Goal: Task Accomplishment & Management: Manage account settings

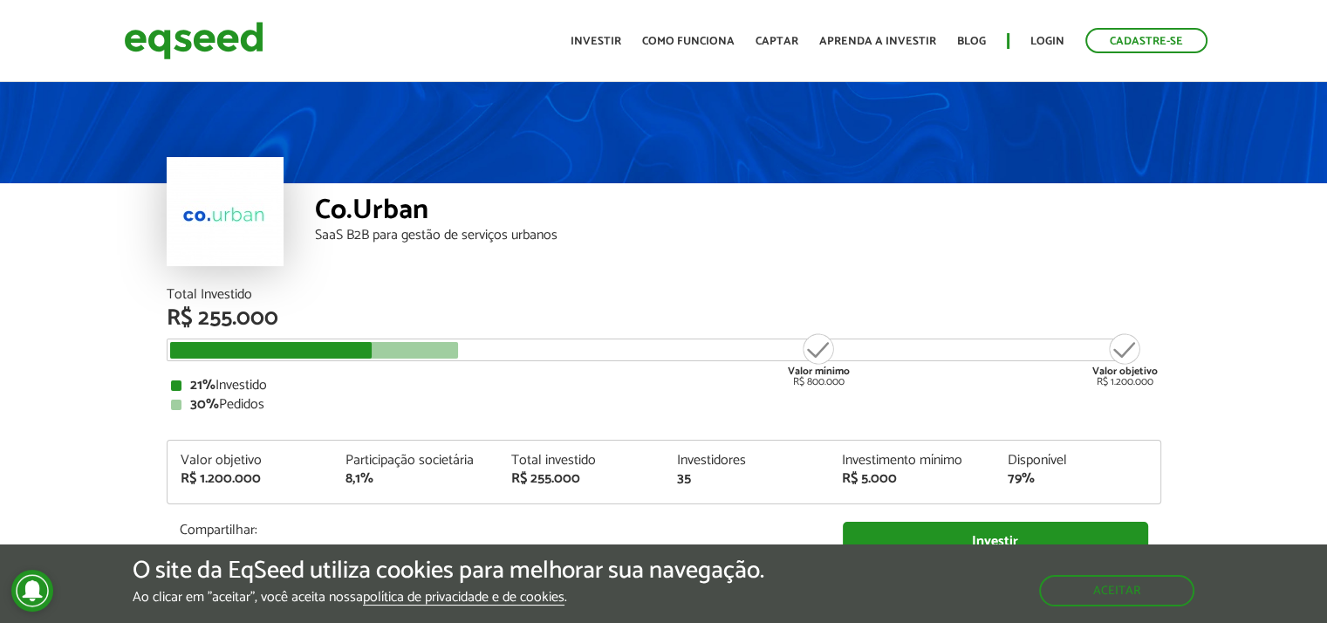
drag, startPoint x: 915, startPoint y: 325, endPoint x: 649, endPoint y: 238, distance: 279.9
click at [649, 238] on div "SaaS B2B para gestão de serviços urbanos" at bounding box center [738, 236] width 846 height 14
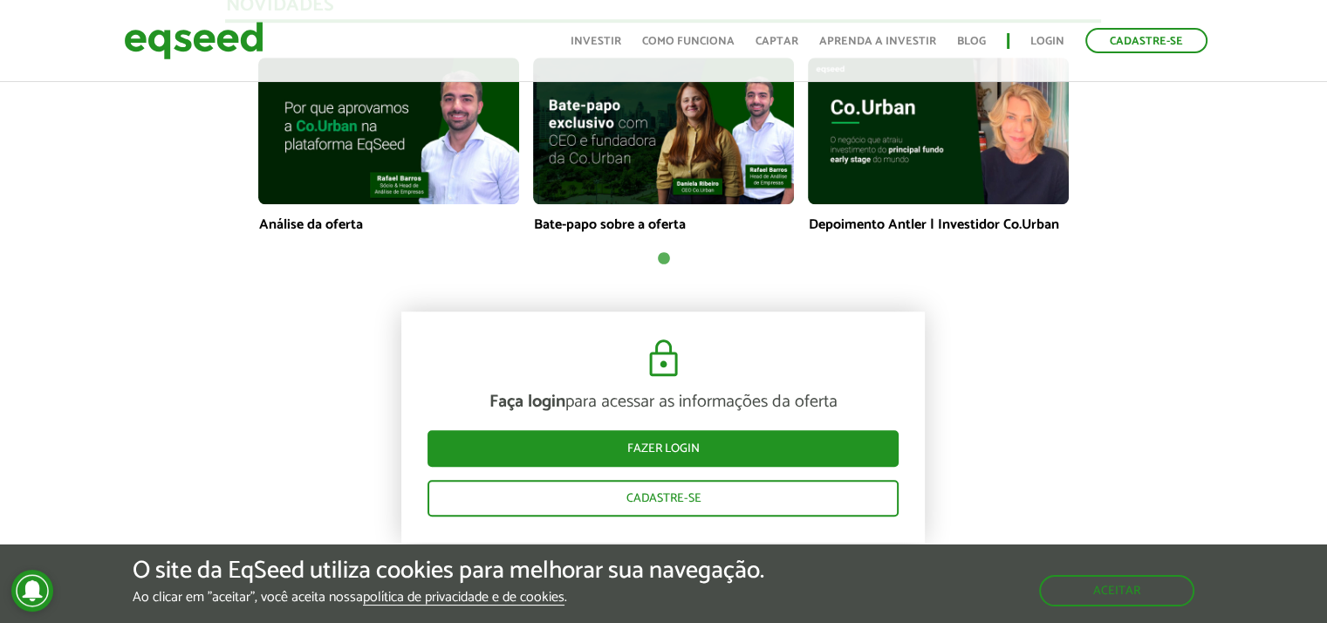
scroll to position [1308, 0]
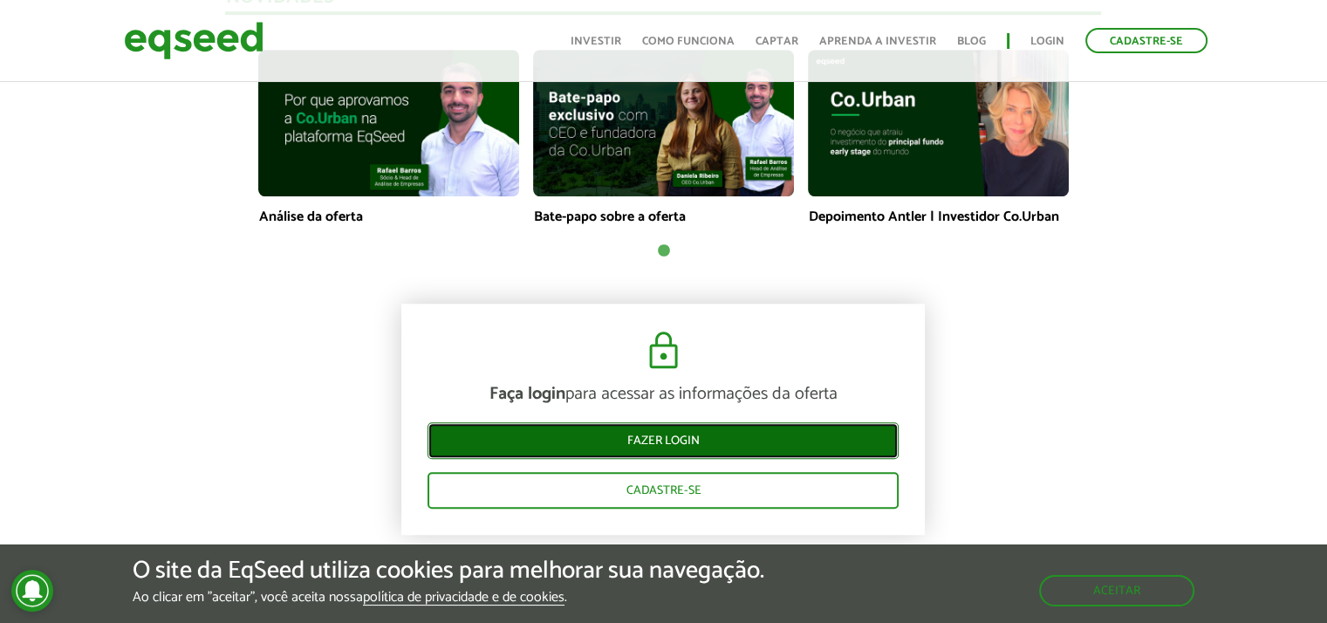
click at [670, 444] on link "Fazer login" at bounding box center [662, 440] width 471 height 37
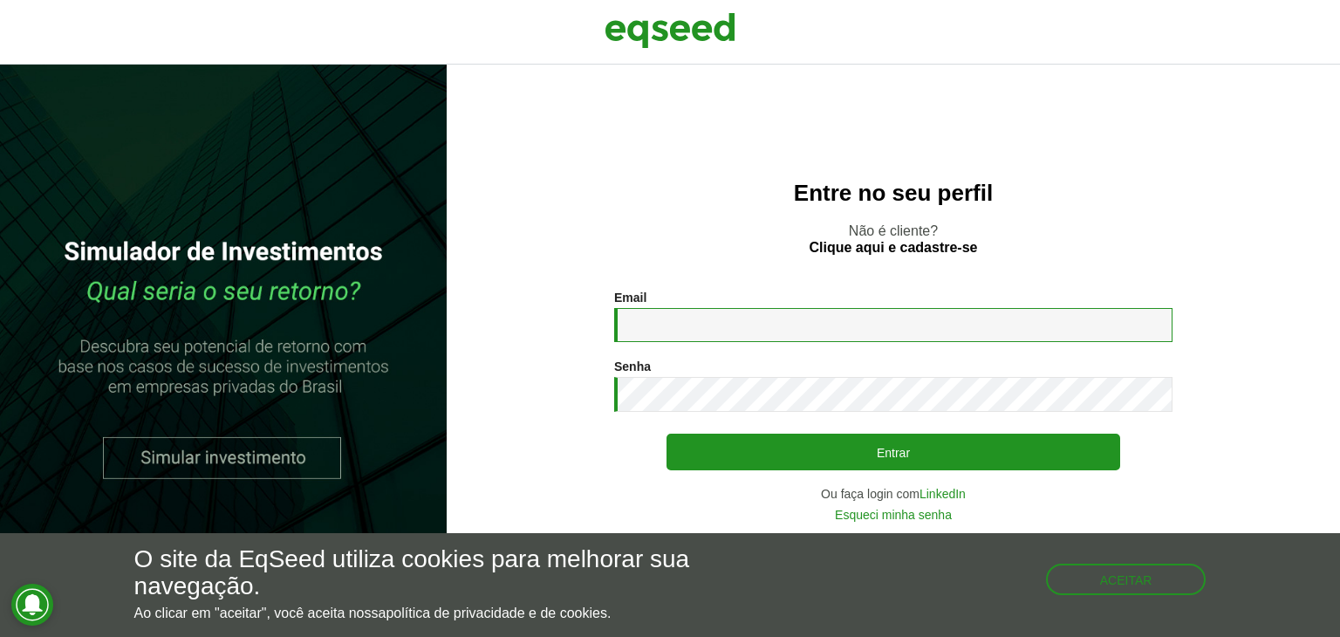
click at [805, 329] on input "Email *" at bounding box center [893, 325] width 558 height 34
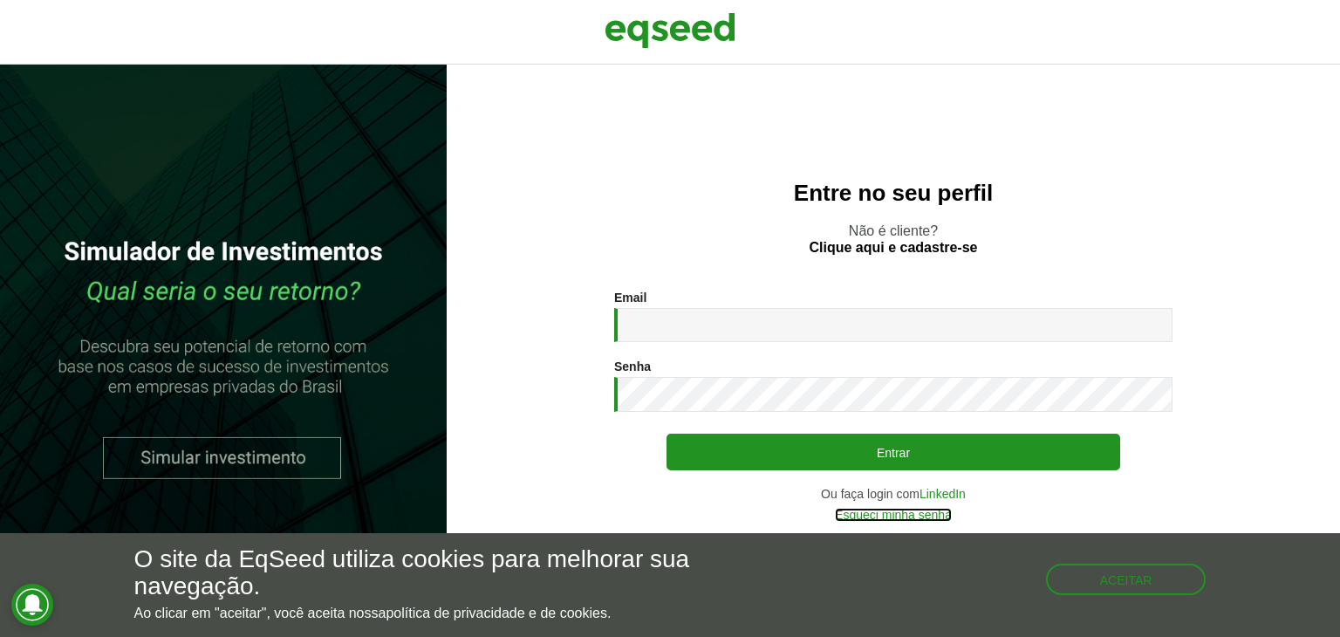
click at [864, 517] on link "Esqueci minha senha" at bounding box center [893, 514] width 117 height 12
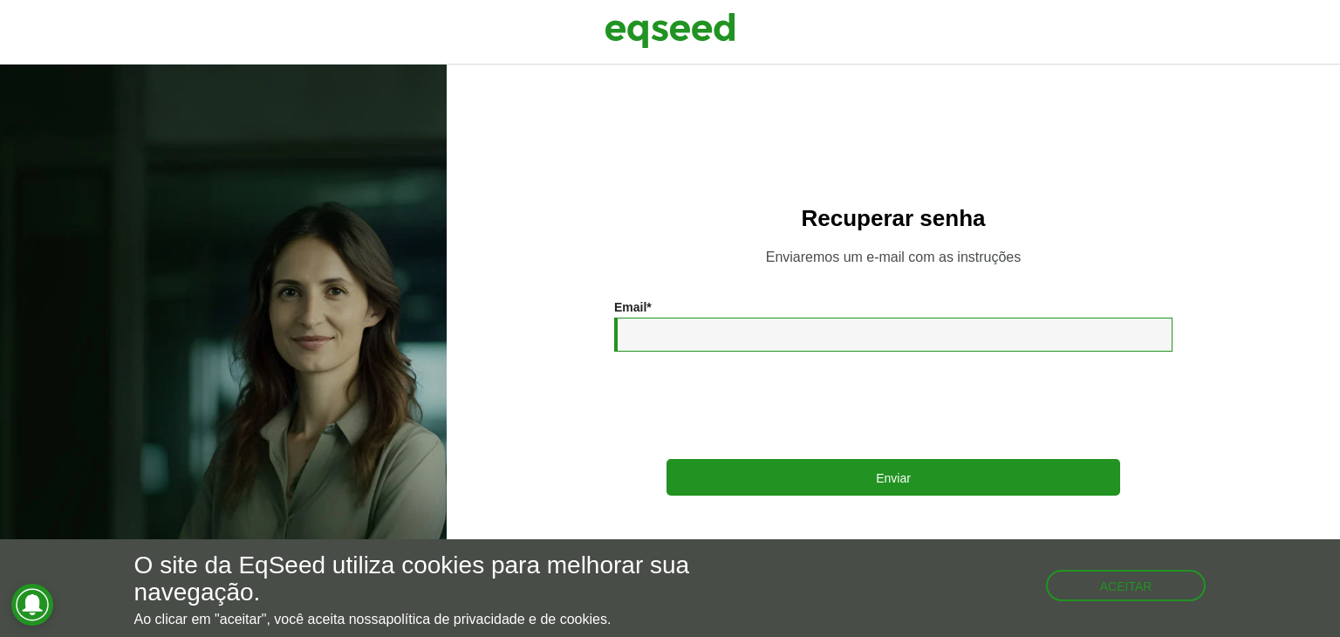
click at [649, 324] on input "Email *" at bounding box center [893, 334] width 558 height 34
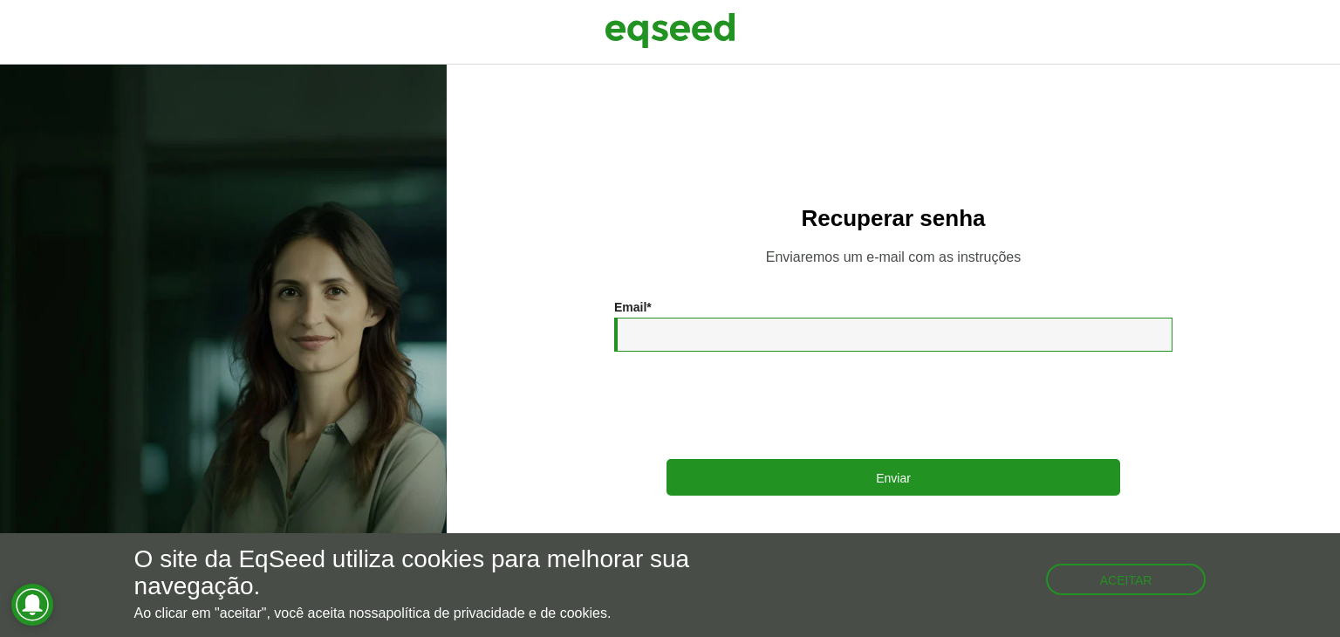
click at [650, 324] on input "Email *" at bounding box center [893, 334] width 558 height 34
type input "**********"
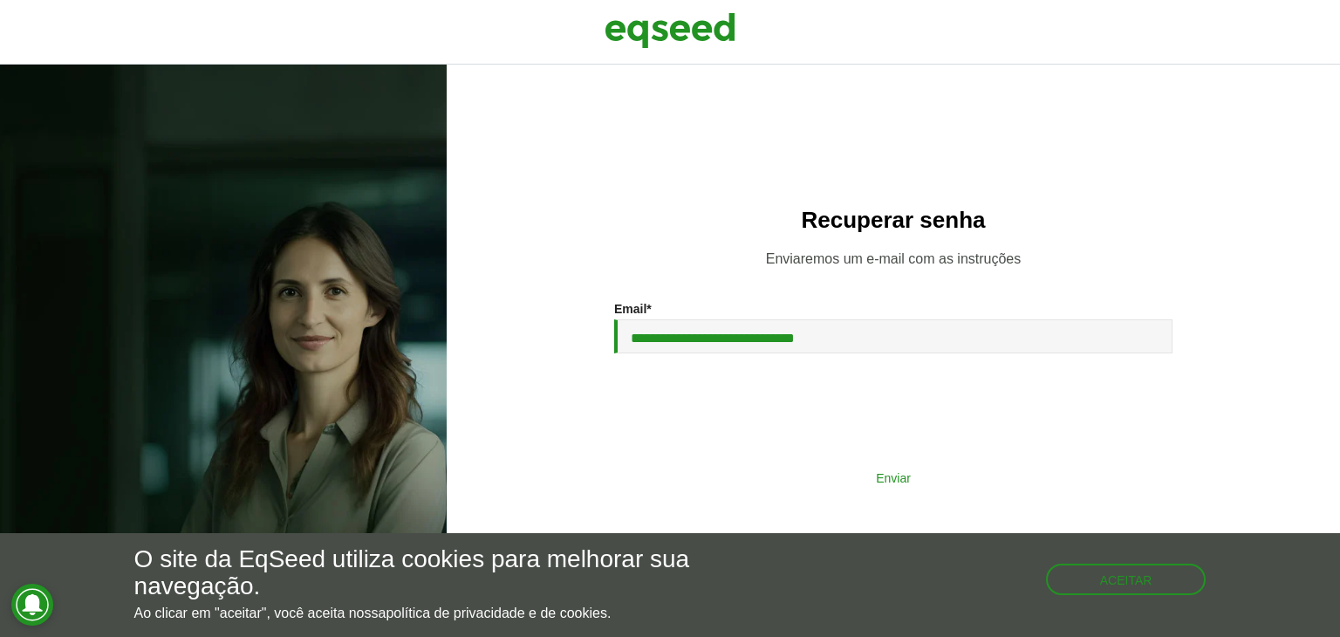
click at [844, 482] on button "Enviar" at bounding box center [893, 477] width 454 height 33
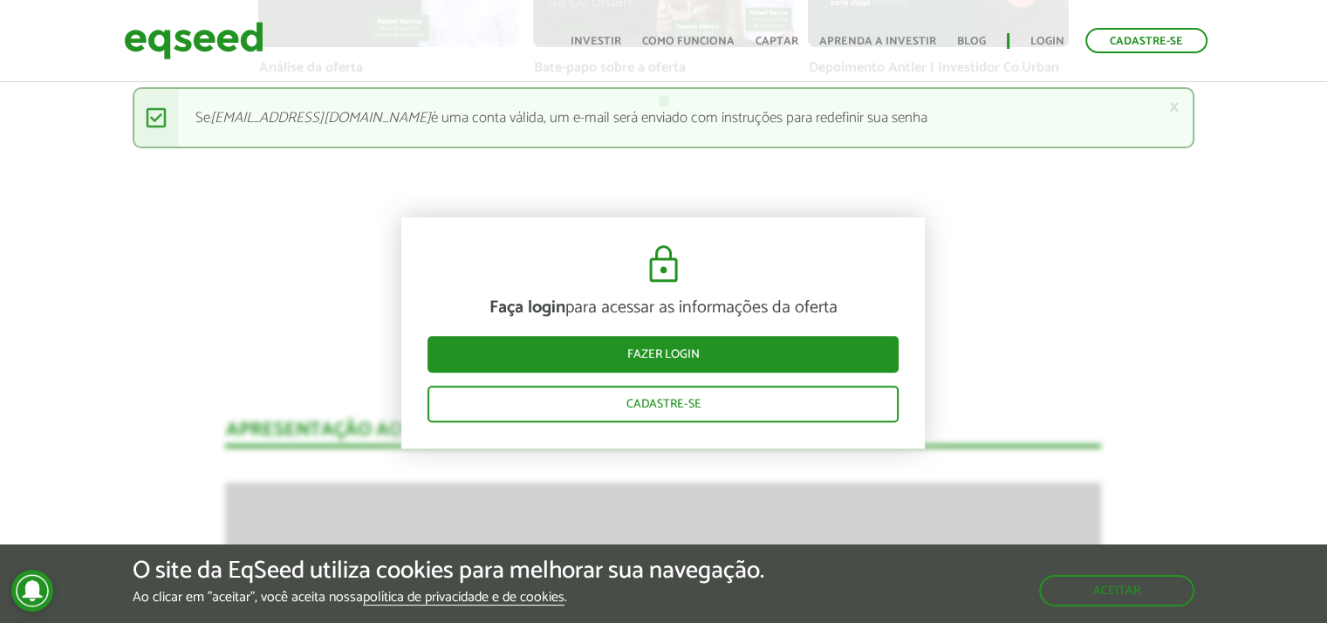
scroll to position [1483, 0]
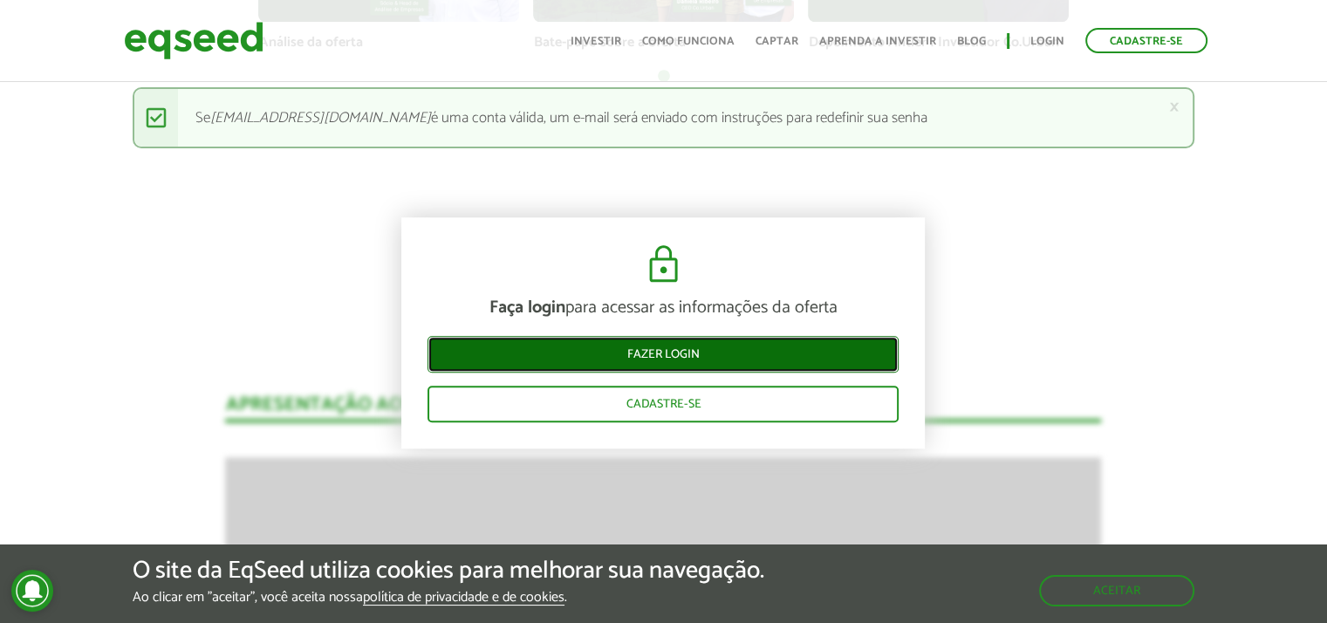
click at [686, 348] on link "Fazer login" at bounding box center [662, 355] width 471 height 37
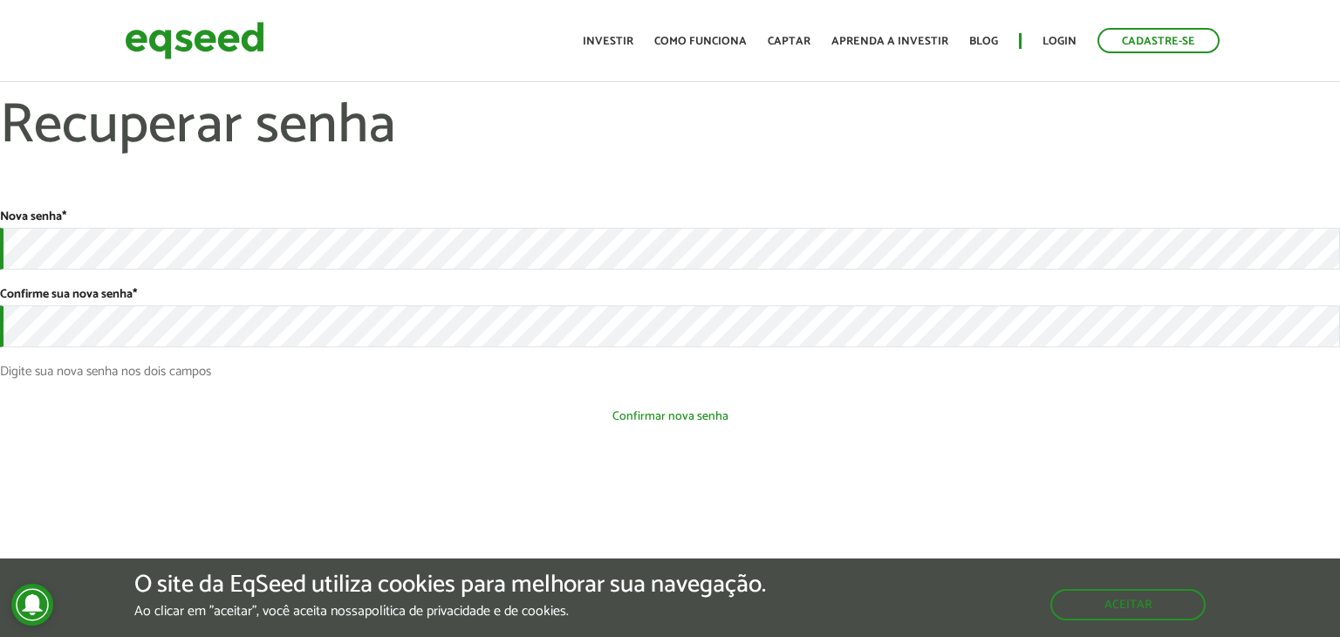
click at [742, 410] on button "Confirmar nova senha" at bounding box center [670, 415] width 1340 height 33
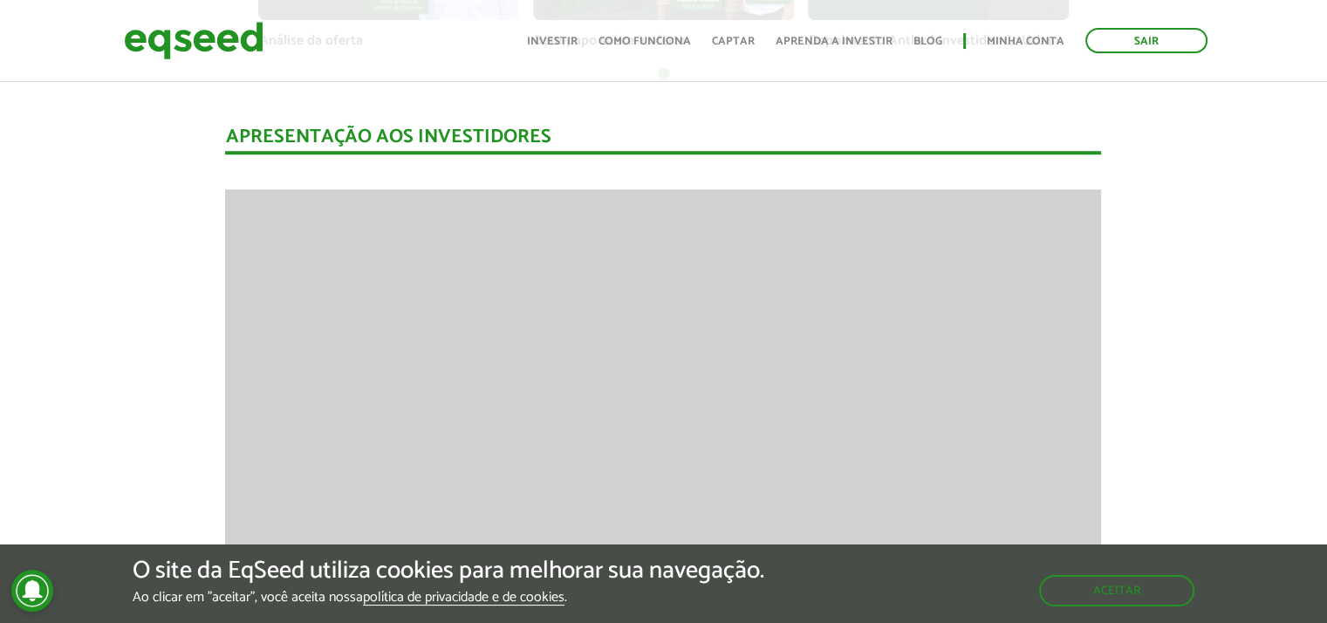
scroll to position [1483, 0]
